Goal: Check status: Check status

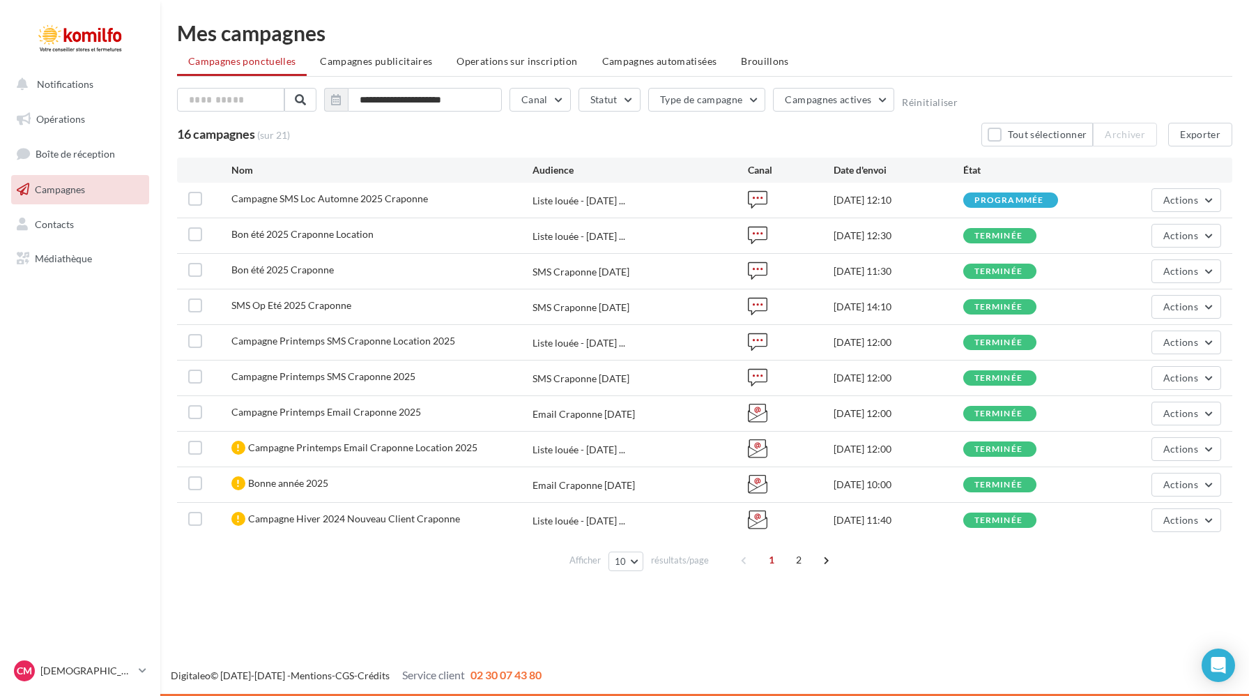
click at [115, 194] on link "Campagnes" at bounding box center [80, 189] width 144 height 29
click at [1174, 198] on span "Actions" at bounding box center [1180, 200] width 35 height 12
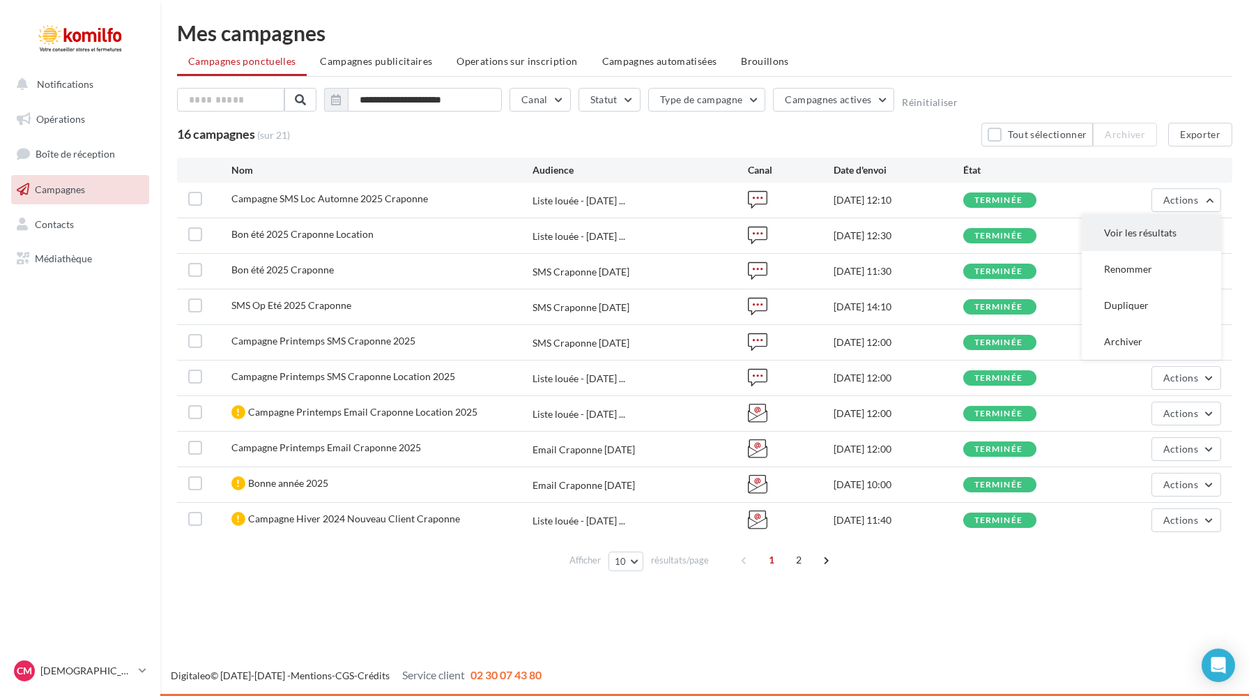
click at [1134, 230] on button "Voir les résultats" at bounding box center [1151, 233] width 139 height 36
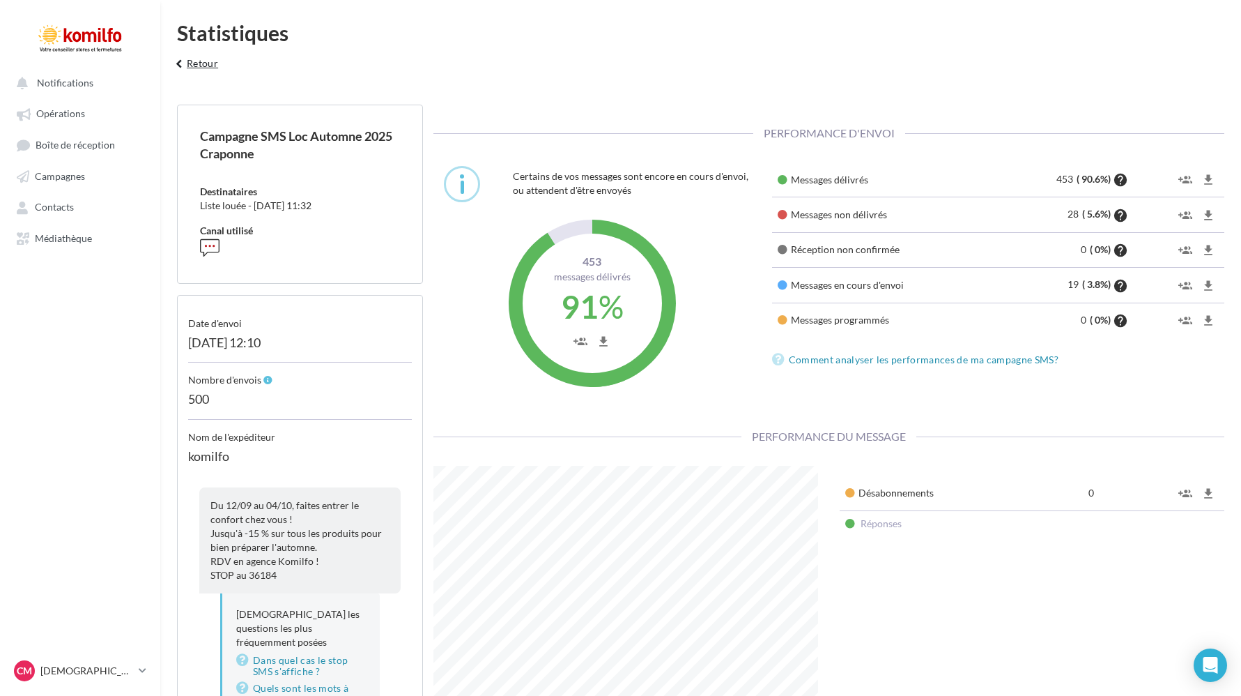
click at [199, 60] on button "keyboard_arrow_left Retour" at bounding box center [195, 68] width 58 height 28
